Goal: Task Accomplishment & Management: Manage account settings

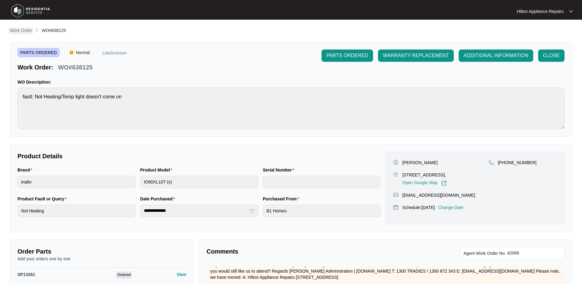
click at [20, 31] on p "Work Order" at bounding box center [21, 30] width 22 height 6
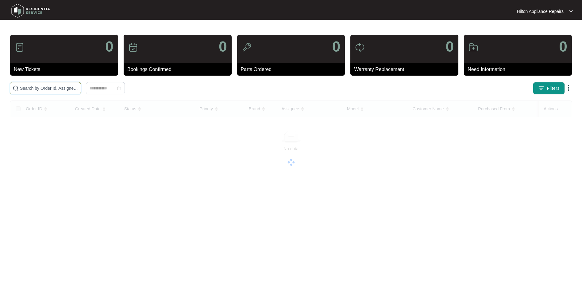
click at [31, 88] on input "text" at bounding box center [49, 88] width 58 height 7
paste input "648236"
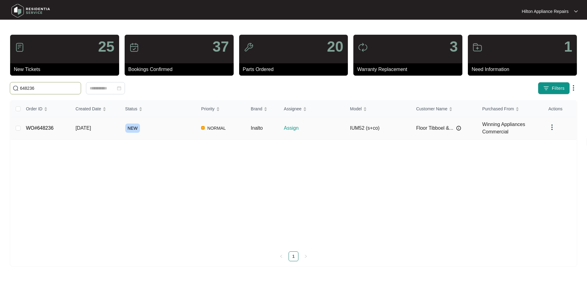
type input "648236"
click at [84, 130] on span "[DATE]" at bounding box center [83, 127] width 15 height 5
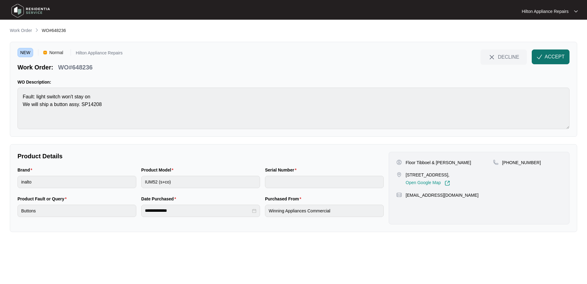
click at [542, 57] on button "ACCEPT" at bounding box center [551, 56] width 38 height 15
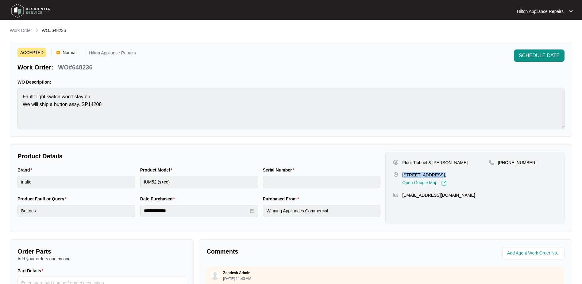
drag, startPoint x: 438, startPoint y: 175, endPoint x: 403, endPoint y: 173, distance: 35.4
click at [403, 173] on p "[STREET_ADDRESS]," at bounding box center [424, 175] width 44 height 6
copy p "[STREET_ADDRESS]"
drag, startPoint x: 472, startPoint y: 161, endPoint x: 400, endPoint y: 162, distance: 72.5
click at [400, 162] on div "Floor Tibboel & [PERSON_NAME]" at bounding box center [440, 162] width 95 height 6
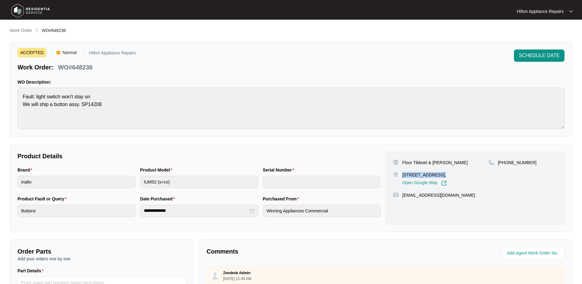
copy div "Floor Tibboel & [PERSON_NAME]"
drag, startPoint x: 530, startPoint y: 162, endPoint x: 505, endPoint y: 163, distance: 24.6
click at [505, 163] on div "[PHONE_NUMBER]" at bounding box center [523, 162] width 68 height 6
copy p "421506107"
drag, startPoint x: 475, startPoint y: 202, endPoint x: 402, endPoint y: 205, distance: 72.5
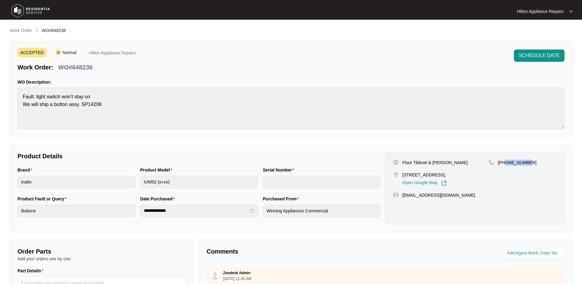
click at [402, 205] on div "Floor Tibboel & [PERSON_NAME] [STREET_ADDRESS][PERSON_NAME], Open Google Map [P…" at bounding box center [475, 188] width 179 height 72
copy p "[EMAIL_ADDRESS][DOMAIN_NAME]"
click at [118, 176] on div "Brand inalto Product Model IUM52 (s+co) Serial Number" at bounding box center [199, 180] width 368 height 29
click at [110, 175] on div "Brand inalto Product Model IUM52 (s+co) Serial Number" at bounding box center [199, 180] width 368 height 29
drag, startPoint x: 97, startPoint y: 67, endPoint x: 59, endPoint y: 65, distance: 38.4
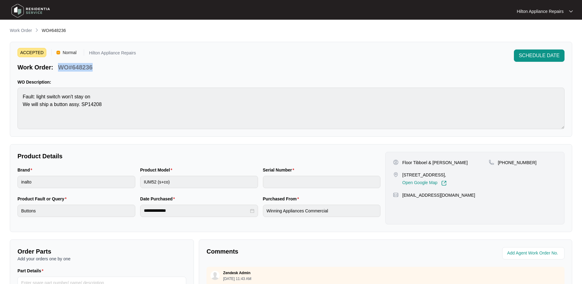
click at [59, 65] on div "Work Order: WO#648236" at bounding box center [76, 66] width 118 height 11
copy p "WO#648236"
click at [518, 250] on input "string" at bounding box center [534, 252] width 54 height 7
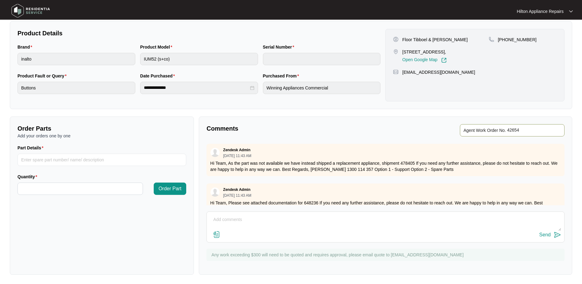
scroll to position [124, 0]
type input "42654"
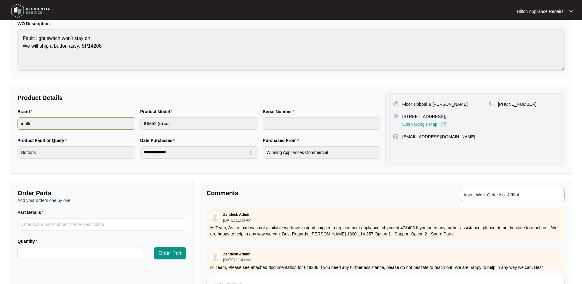
scroll to position [0, 0]
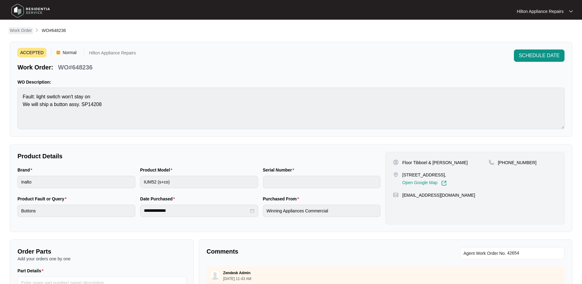
click at [18, 30] on p "Work Order" at bounding box center [21, 30] width 22 height 6
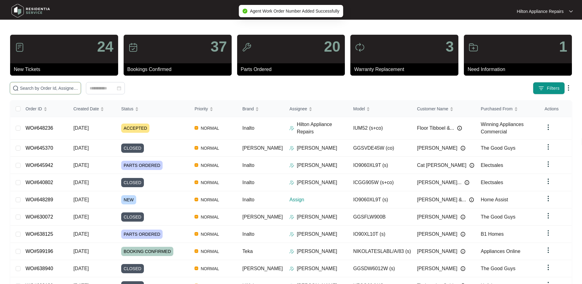
click at [28, 87] on input "text" at bounding box center [49, 88] width 58 height 7
paste input "WO#648289"
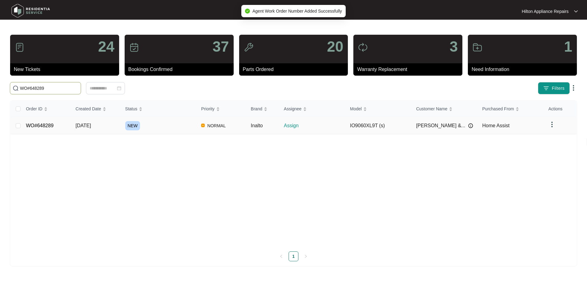
type input "WO#648289"
click at [87, 123] on span "[DATE]" at bounding box center [83, 125] width 15 height 5
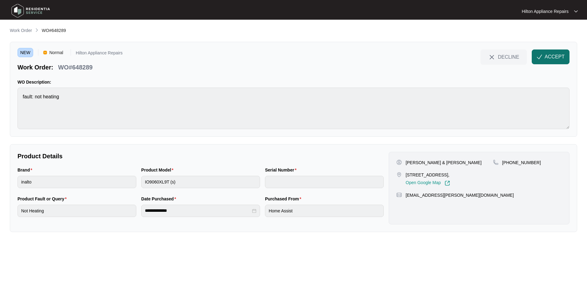
click at [547, 54] on span "ACCEPT" at bounding box center [555, 56] width 20 height 7
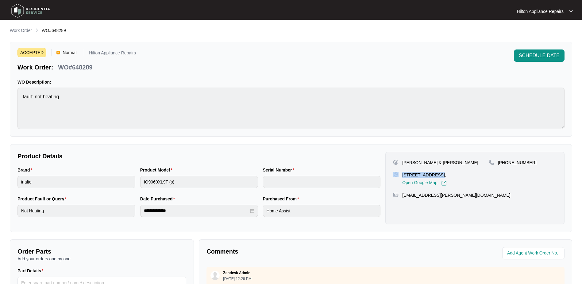
drag, startPoint x: 439, startPoint y: 175, endPoint x: 400, endPoint y: 174, distance: 38.7
click at [400, 174] on div "[STREET_ADDRESS], Open Google Map" at bounding box center [440, 179] width 95 height 14
copy div "[STREET_ADDRESS]"
drag, startPoint x: 458, startPoint y: 164, endPoint x: 397, endPoint y: 164, distance: 60.8
click at [397, 164] on div "[PERSON_NAME] & [PERSON_NAME]" at bounding box center [440, 162] width 95 height 6
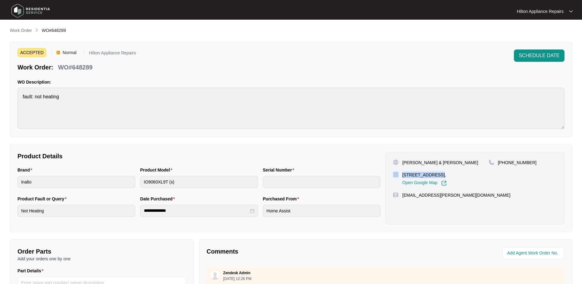
copy div "[PERSON_NAME] & [PERSON_NAME]"
drag, startPoint x: 528, startPoint y: 162, endPoint x: 505, endPoint y: 165, distance: 23.5
click at [505, 165] on div "[PHONE_NUMBER]" at bounding box center [523, 172] width 68 height 26
copy p "474169683"
drag, startPoint x: 457, startPoint y: 195, endPoint x: 402, endPoint y: 198, distance: 55.3
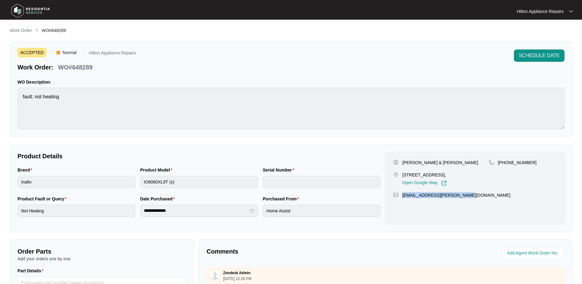
click at [402, 198] on div "[PERSON_NAME] & [PERSON_NAME] [STREET_ADDRESS], Open Google Map [PHONE_NUMBER] …" at bounding box center [475, 188] width 179 height 72
copy p "[EMAIL_ADDRESS][PERSON_NAME][DOMAIN_NAME]"
click at [105, 173] on div "Brand inalto Product Model IO9060XL9T (s) Serial Number" at bounding box center [199, 180] width 368 height 29
drag, startPoint x: 91, startPoint y: 70, endPoint x: 60, endPoint y: 64, distance: 32.2
click at [60, 64] on div "Work Order: WO#648289" at bounding box center [76, 66] width 118 height 11
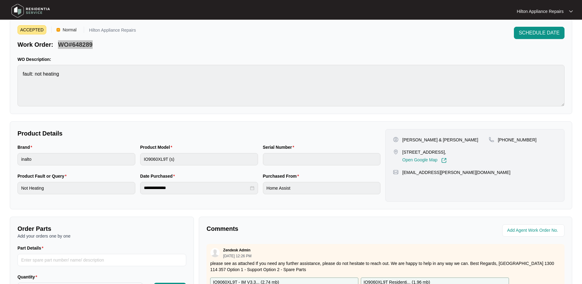
scroll to position [61, 0]
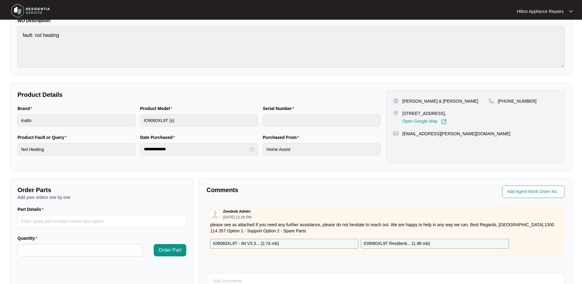
click at [530, 192] on input "string" at bounding box center [534, 191] width 54 height 7
click at [514, 192] on input "string" at bounding box center [534, 191] width 54 height 7
type input "42655"
click at [377, 188] on p "Comments" at bounding box center [294, 189] width 175 height 9
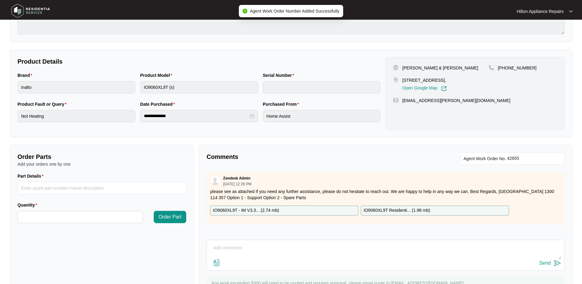
scroll to position [124, 0]
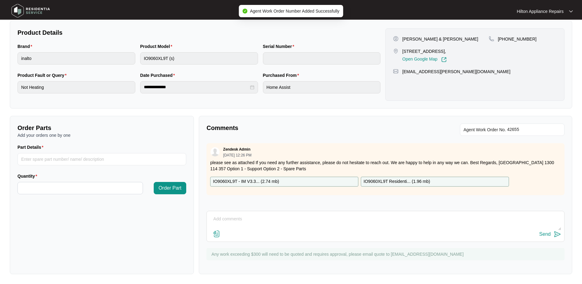
click at [206, 219] on div "Comments Agent Work Order No. Zendesk Admin [DATE] 12:26 PM please see as attac…" at bounding box center [386, 195] width 374 height 158
click at [233, 217] on textarea at bounding box center [386, 222] width 352 height 16
paste textarea "Called on [PHONE_NUMBER] LMTC & texted"
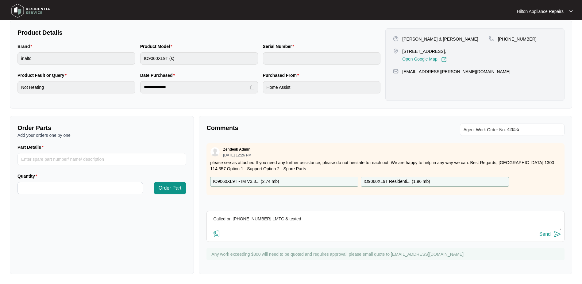
type textarea "Called on [PHONE_NUMBER] LMTC & texted"
click at [545, 235] on div "Send" at bounding box center [545, 234] width 11 height 6
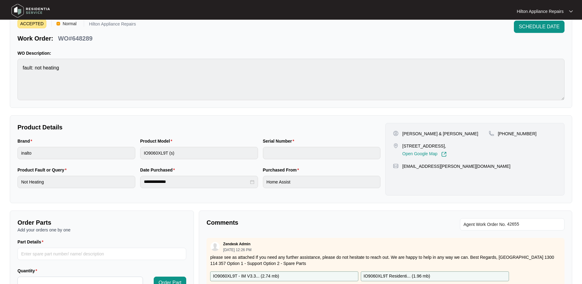
scroll to position [0, 0]
